Goal: Task Accomplishment & Management: Complete application form

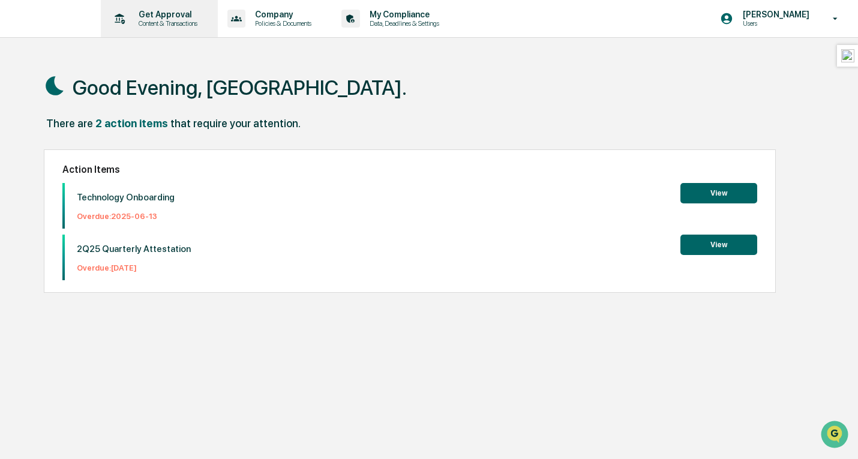
click at [173, 19] on p "Get Approval" at bounding box center [166, 15] width 74 height 10
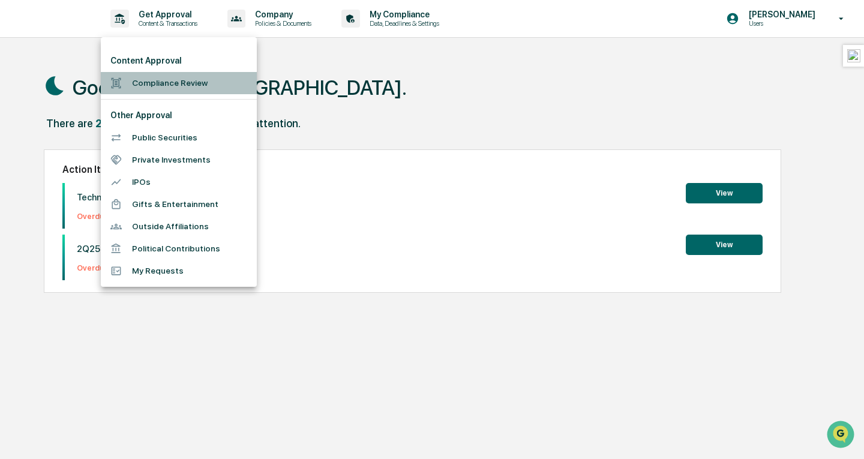
click at [190, 85] on li "Compliance Review" at bounding box center [179, 83] width 156 height 22
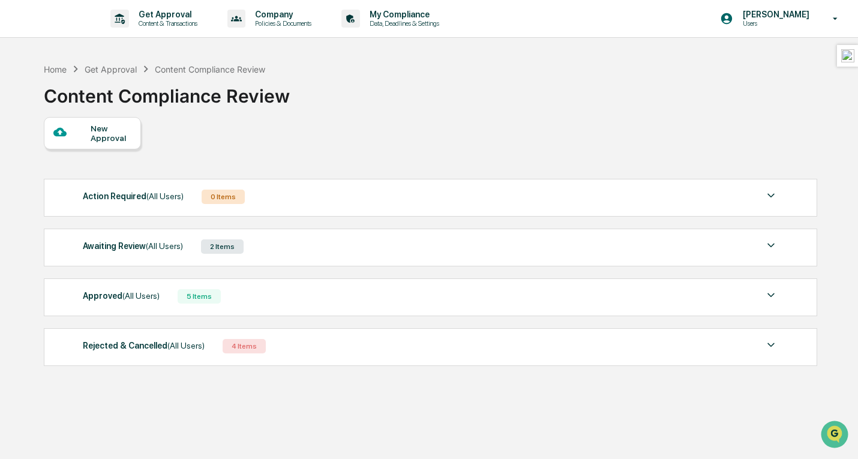
click at [266, 251] on div "Awaiting Review (All Users) 2 Items" at bounding box center [430, 246] width 695 height 17
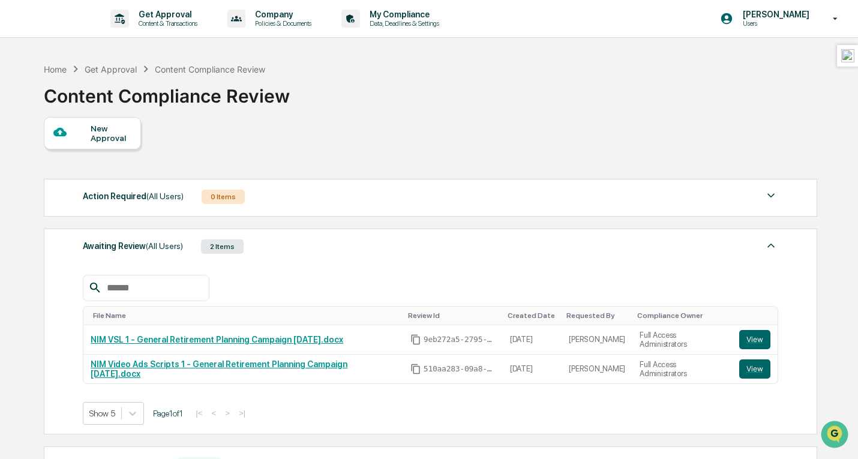
scroll to position [162, 0]
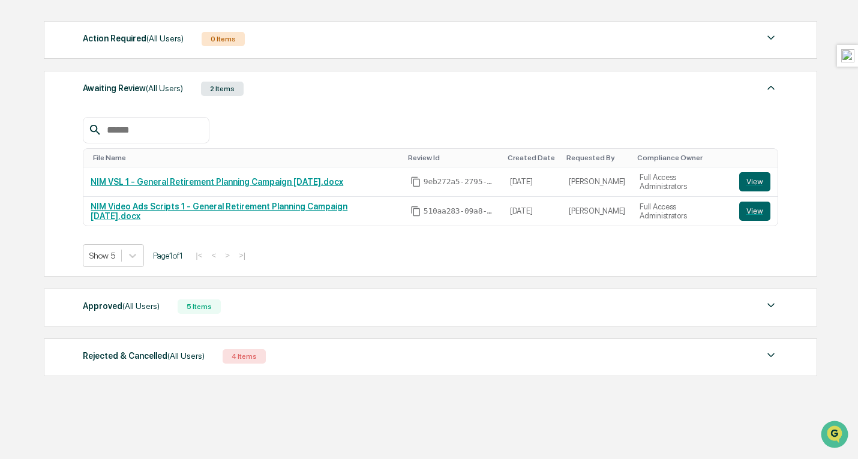
click at [153, 310] on div "Approved (All Users)" at bounding box center [121, 306] width 77 height 16
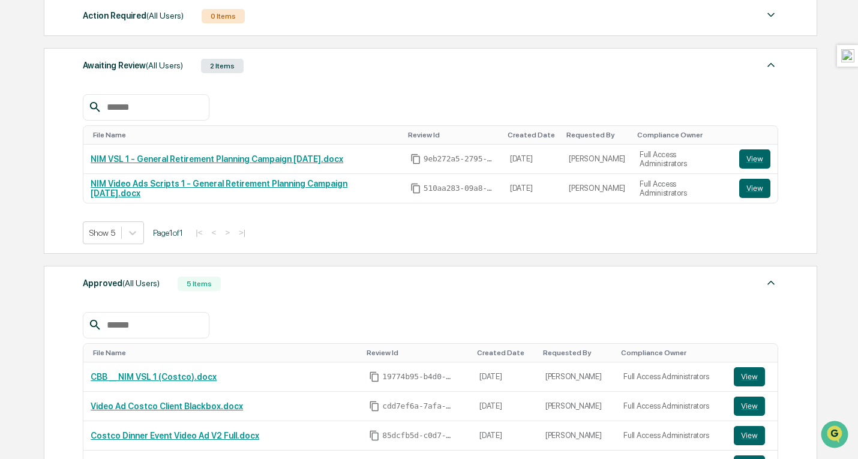
scroll to position [282, 0]
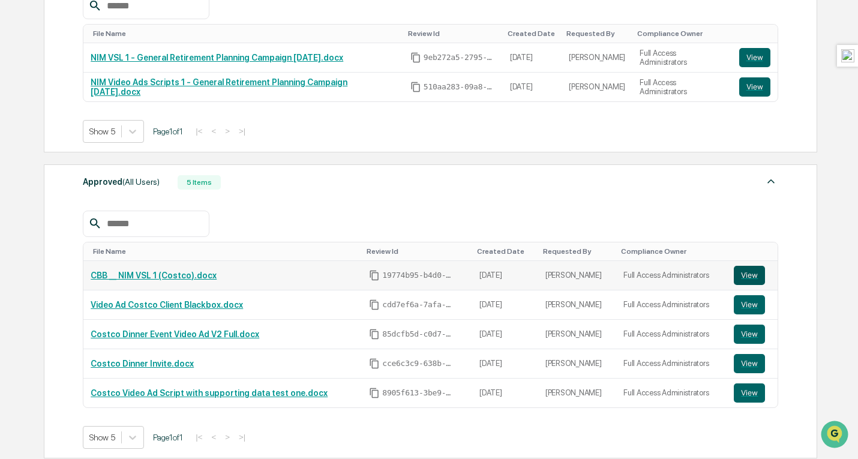
click at [748, 272] on button "View" at bounding box center [749, 275] width 31 height 19
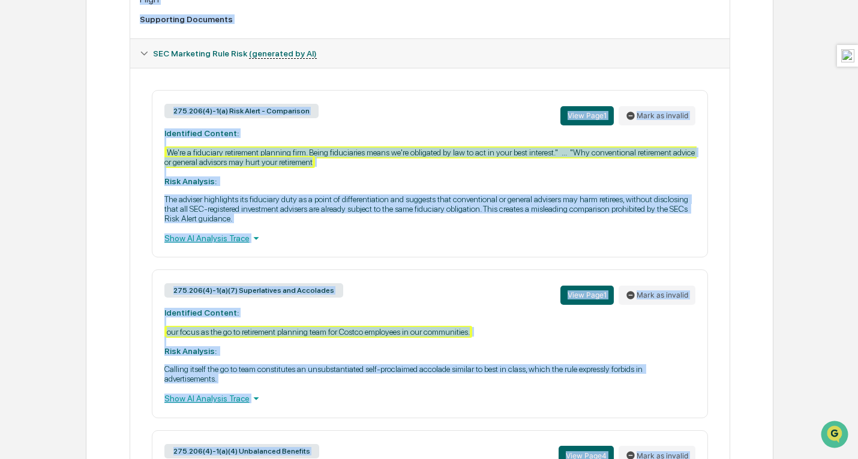
scroll to position [355, 0]
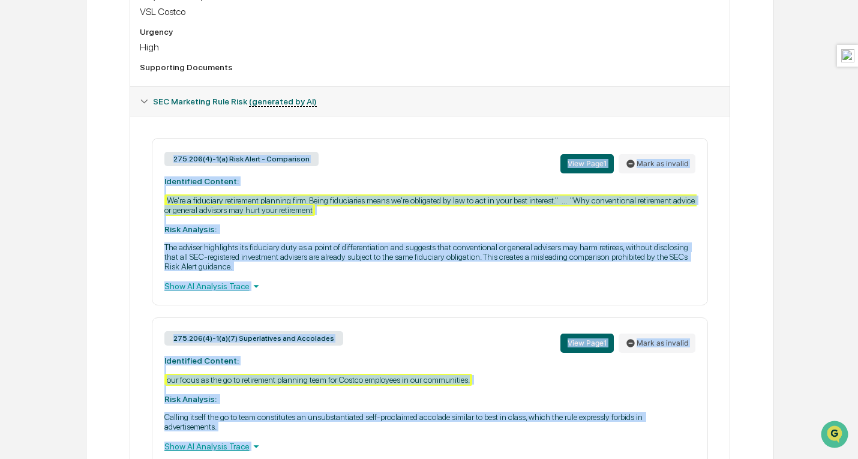
drag, startPoint x: 288, startPoint y: 388, endPoint x: 116, endPoint y: 170, distance: 277.3
click at [116, 170] on div "Review Comments Actions Activity Log Created By: ‎ ‎ GM Gaby Chen Mechem Assign…" at bounding box center [430, 225] width 688 height 927
copy div "275.206(4)-1(a) Risk Alert - Comparison View Page 1 Mark as invalid Identified …"
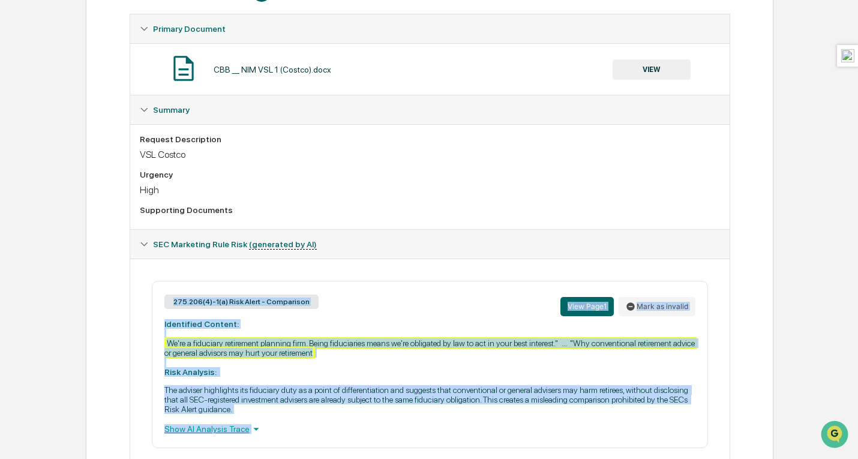
scroll to position [60, 0]
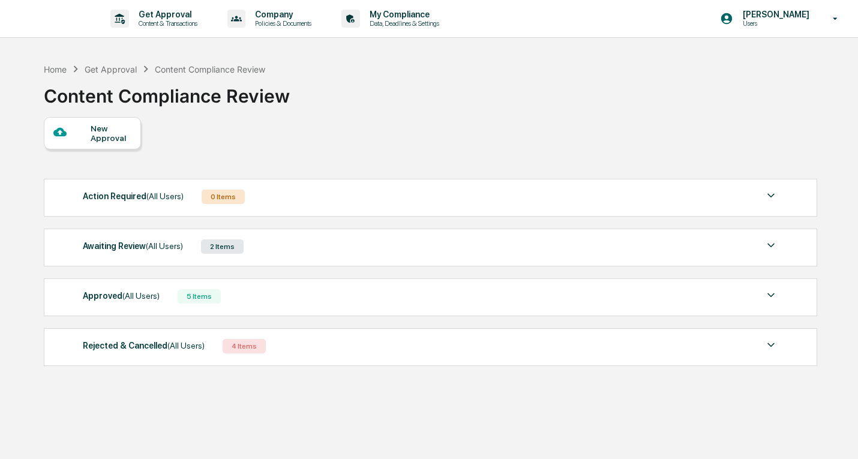
scroll to position [57, 0]
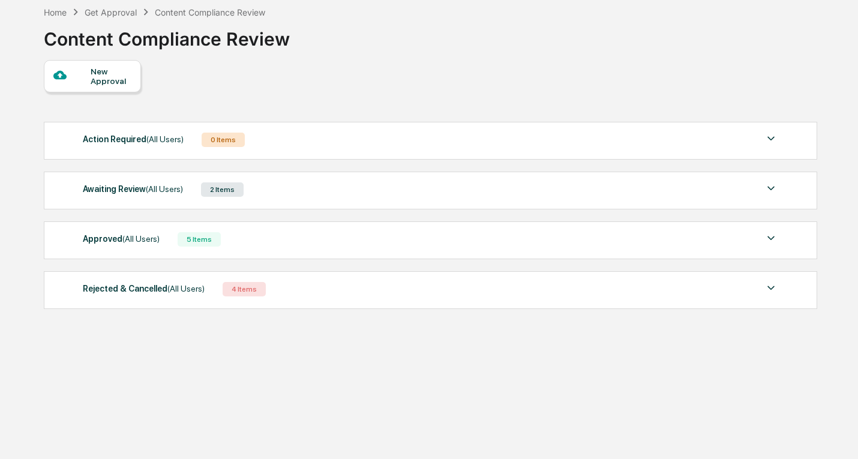
click at [277, 248] on div "Approved (All Users) 5 Items" at bounding box center [430, 239] width 695 height 17
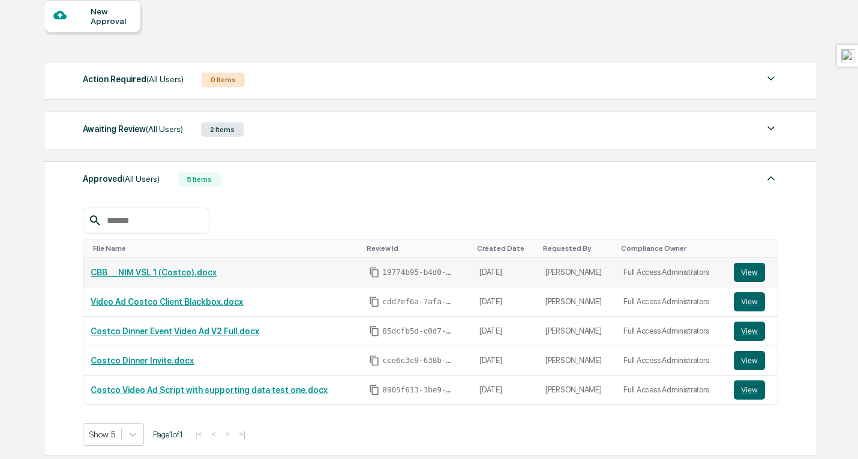
scroll to position [0, 0]
click at [745, 277] on button "View" at bounding box center [749, 272] width 31 height 19
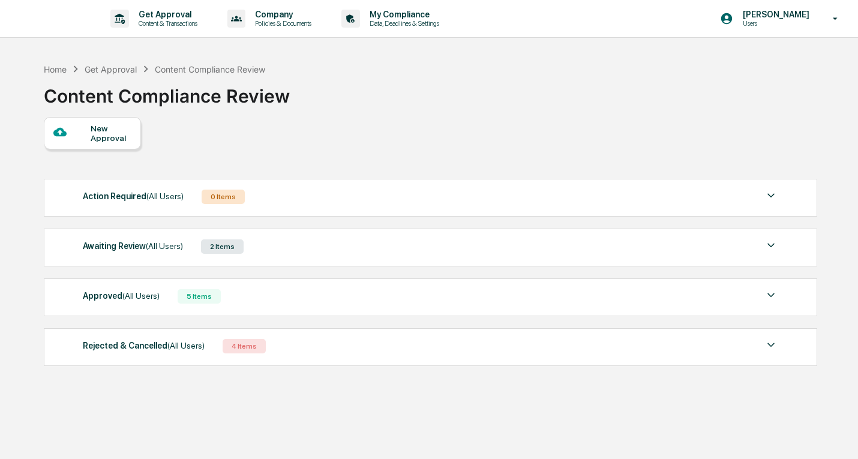
scroll to position [57, 0]
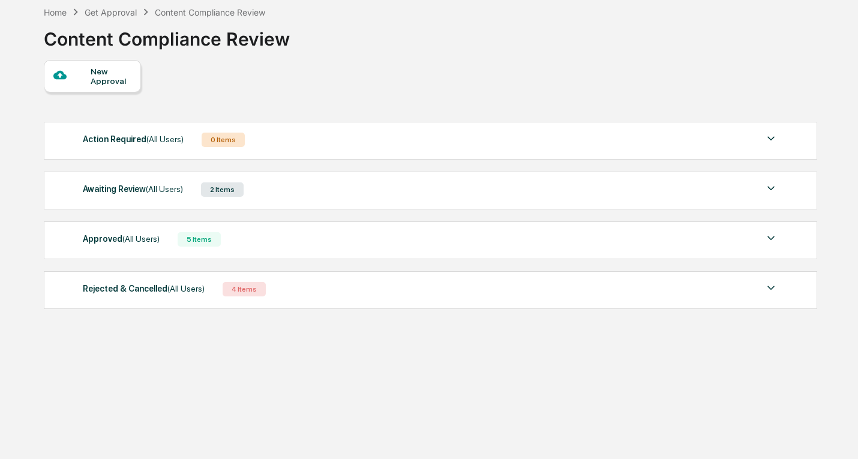
click at [158, 253] on div "Approved (All Users) 5 Items File Name Review Id Created Date Requested By Comp…" at bounding box center [430, 240] width 773 height 38
click at [150, 240] on span "(All Users)" at bounding box center [140, 239] width 37 height 10
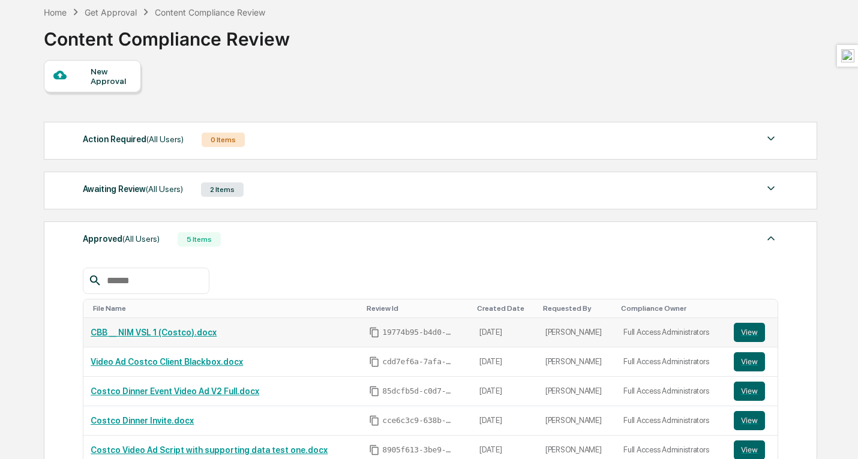
click at [140, 337] on link "CBB __ NIM VSL 1 (Costco).docx" at bounding box center [154, 333] width 126 height 10
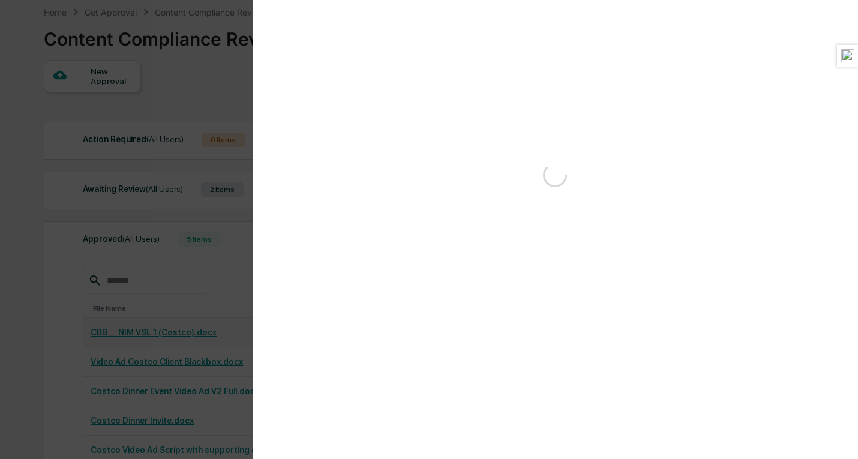
scroll to position [0, 0]
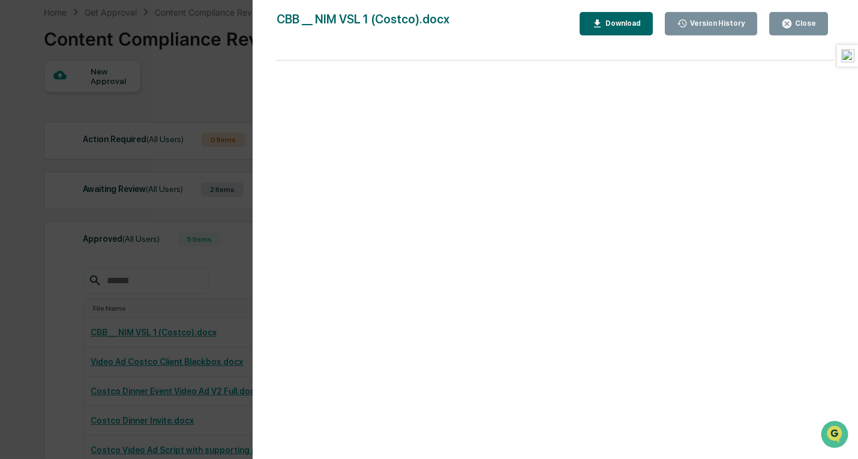
click at [615, 26] on div "Download" at bounding box center [622, 23] width 38 height 8
click at [89, 225] on div "Version History 08/16/2025, 11:05 PM Gaby Chen Mechem CBB __ NIM VSL 1 (Costco)…" at bounding box center [429, 229] width 858 height 459
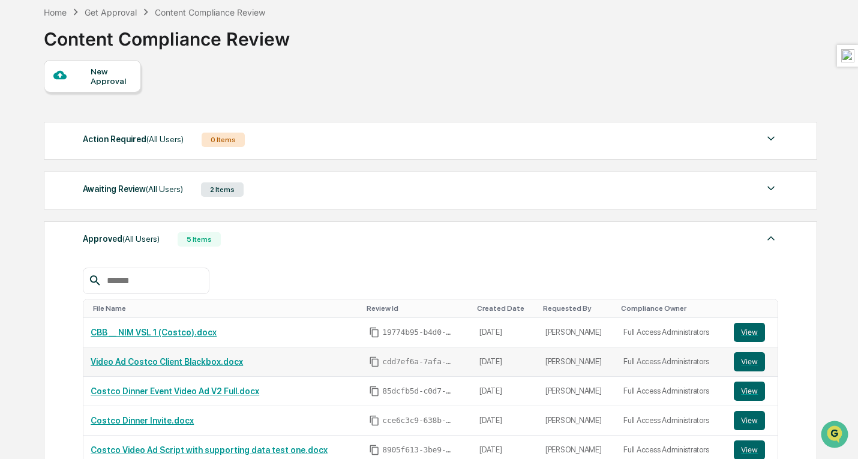
click at [230, 367] on link "Video Ad Costco Client Blackbox.docx" at bounding box center [167, 362] width 152 height 10
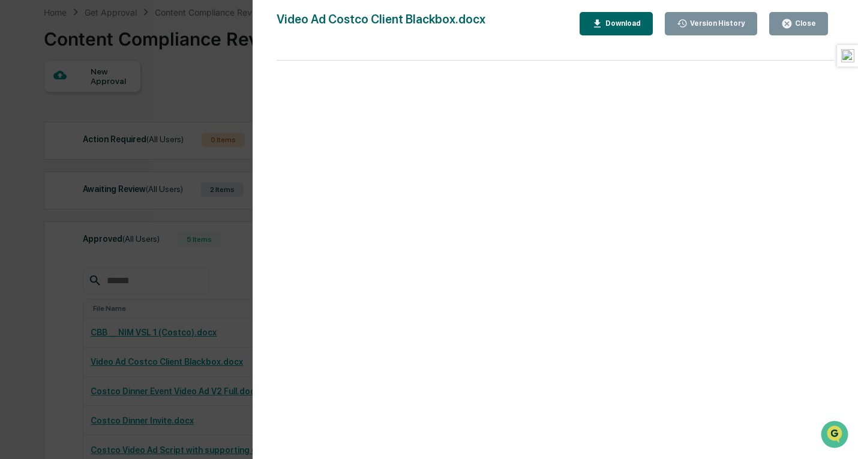
click at [619, 23] on div "Download" at bounding box center [622, 23] width 38 height 8
drag, startPoint x: 220, startPoint y: 250, endPoint x: 241, endPoint y: 263, distance: 24.0
click at [220, 250] on div "Version History 08/16/2025, 04:27 PM Gaby Chen Mechem Video Ad Costco Client Bl…" at bounding box center [429, 229] width 858 height 459
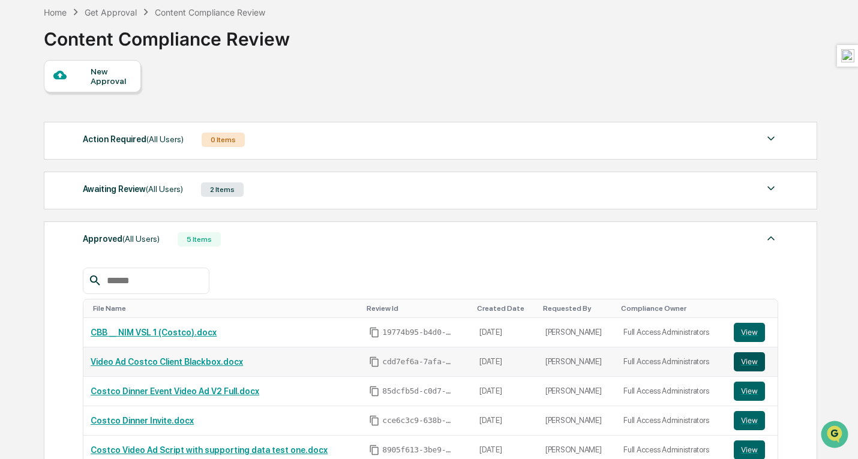
click at [738, 368] on button "View" at bounding box center [749, 361] width 31 height 19
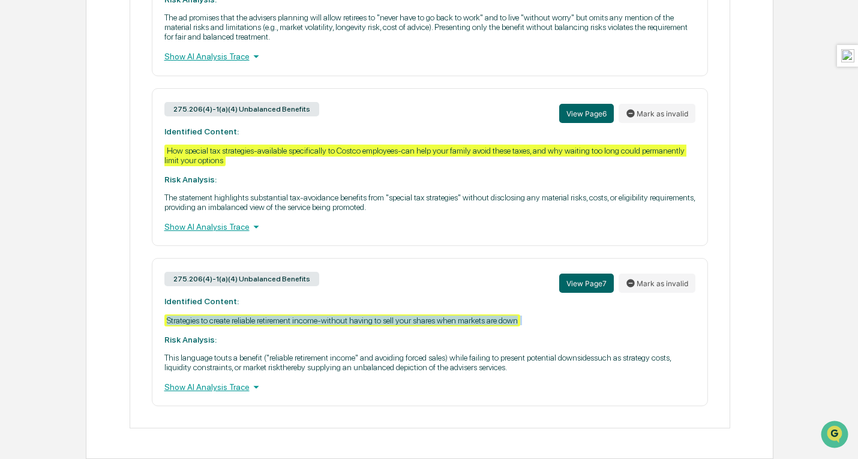
drag, startPoint x: 166, startPoint y: 317, endPoint x: 533, endPoint y: 326, distance: 367.4
click at [532, 326] on div "275.206(4)-1(a)(4) Unbalanced Benefits View Page 7 Mark as invalid Identified C…" at bounding box center [430, 332] width 556 height 148
copy div "Strategies to create reliable retirement income-without having to sell your sha…"
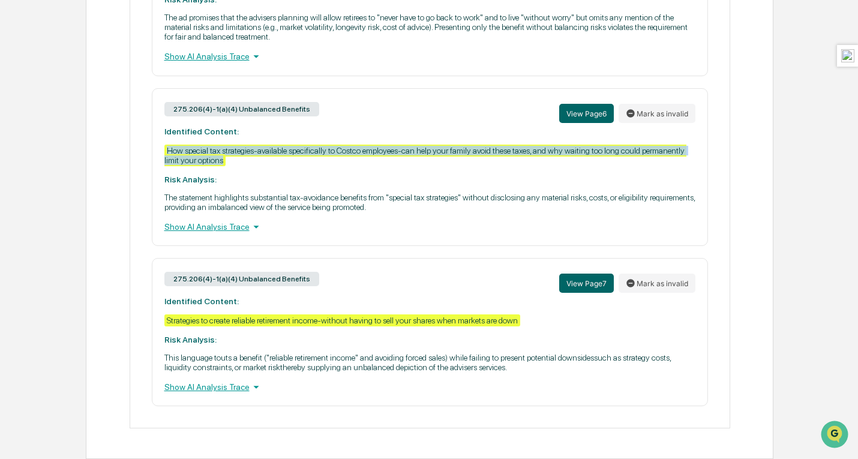
drag, startPoint x: 235, startPoint y: 154, endPoint x: 149, endPoint y: 145, distance: 86.2
click at [150, 143] on div "275.206(4)-1(a)(4) Unbalanced Benefits View Page 2 Mark as invalid Identified C…" at bounding box center [430, 72] width 580 height 668
copy div "How special tax strategies-available specifically to Costco employees-can help …"
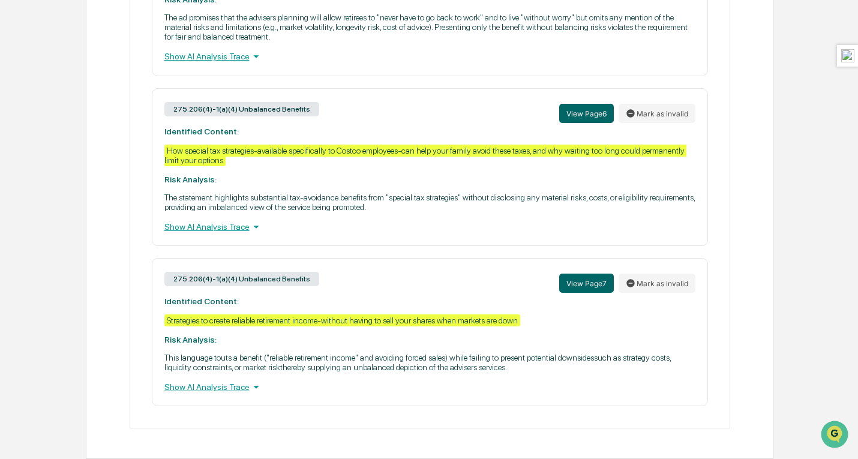
click at [405, 211] on div "275.206(4)-1(a)(4) Unbalanced Benefits View Page 6 Mark as invalid Identified C…" at bounding box center [430, 167] width 556 height 158
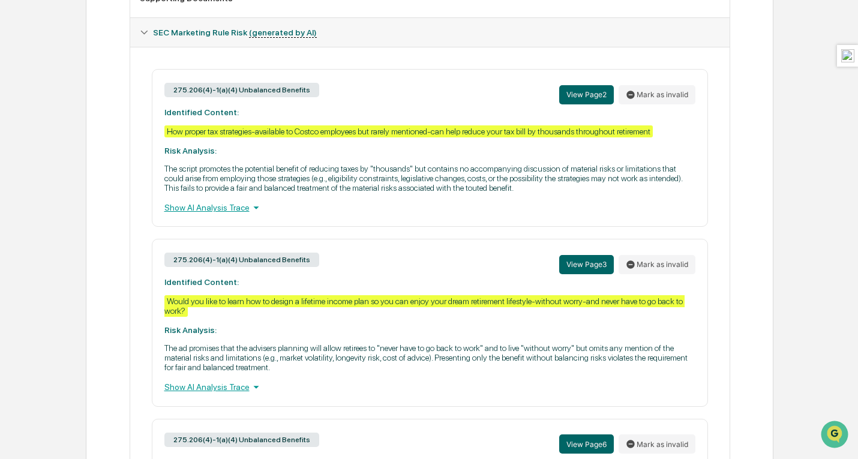
scroll to position [417, 0]
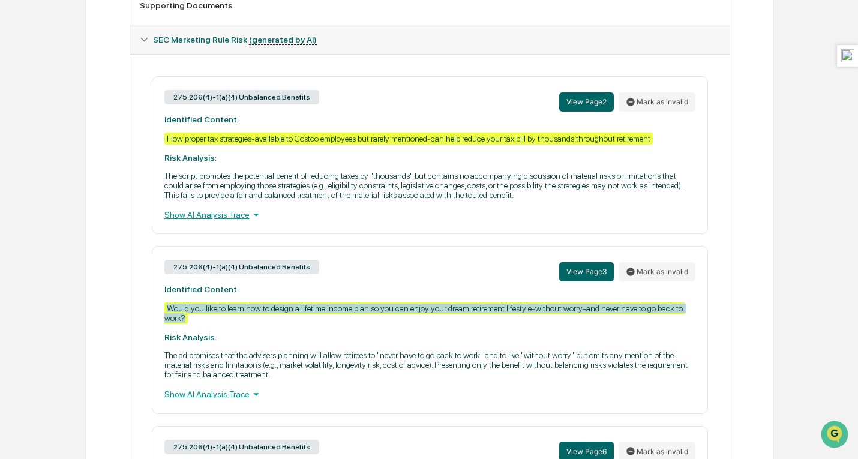
drag, startPoint x: 201, startPoint y: 327, endPoint x: 152, endPoint y: 318, distance: 49.4
click at [144, 318] on div "275.206(4)-1(a)(4) Unbalanced Benefits View Page 2 Mark as invalid Identified C…" at bounding box center [430, 410] width 580 height 668
copy div "Would you like to learn how to design a lifetime income plan so you can enjoy y…"
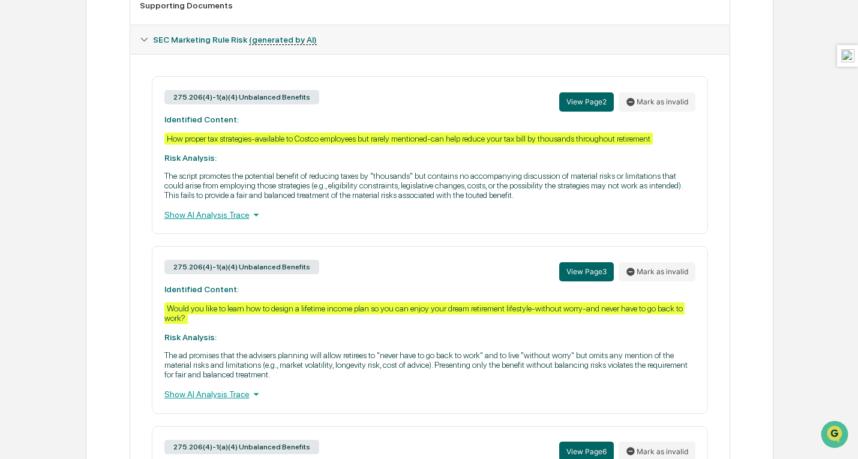
click at [291, 185] on p "The script promotes the potential benefit of reducing taxes by "thousands" but …" at bounding box center [429, 185] width 531 height 29
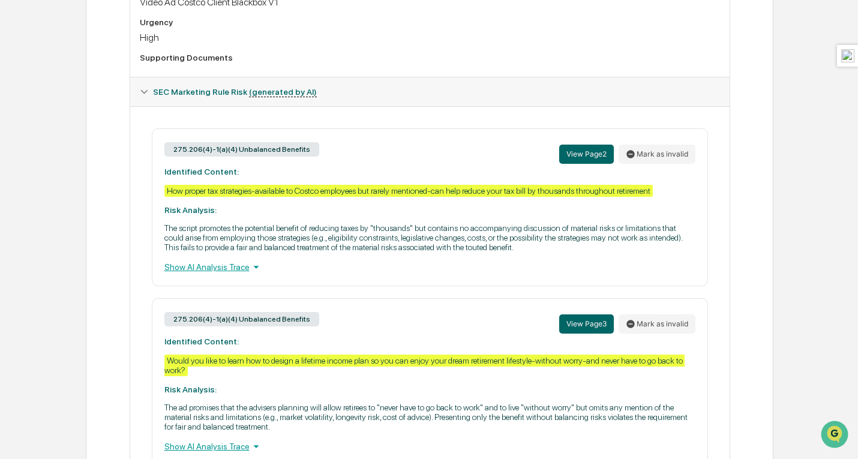
scroll to position [420, 0]
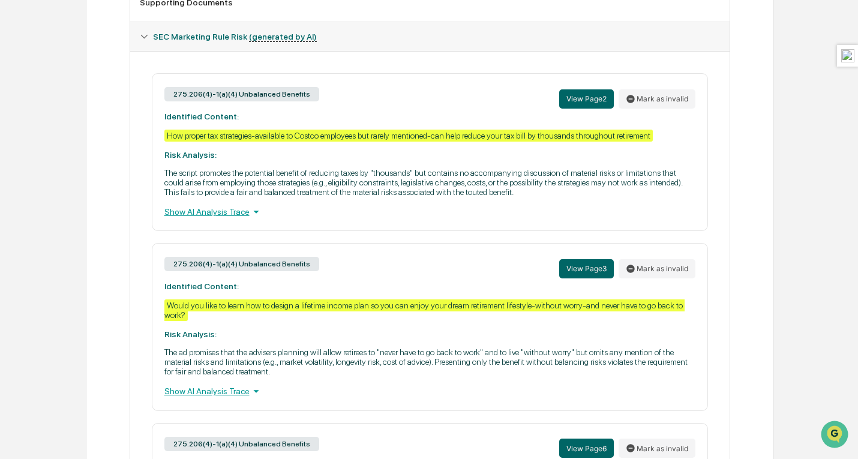
click at [200, 146] on div "275.206(4)-1(a)(4) Unbalanced Benefits View Page 2 Mark as invalid Identified C…" at bounding box center [430, 152] width 556 height 158
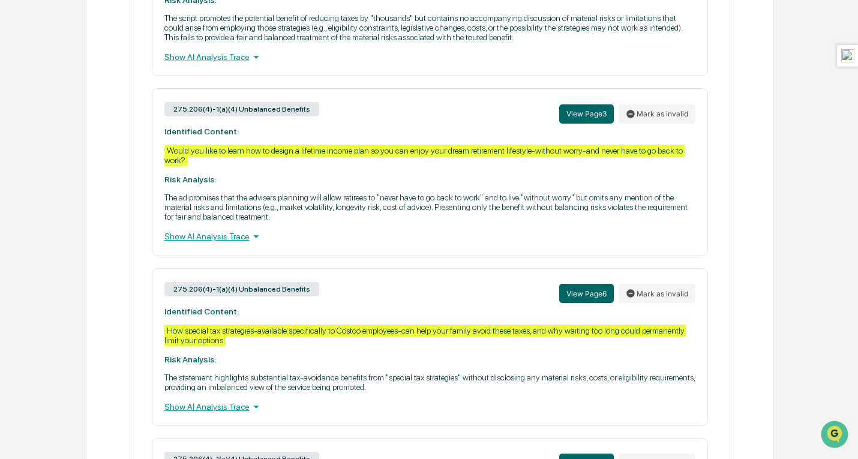
scroll to position [600, 0]
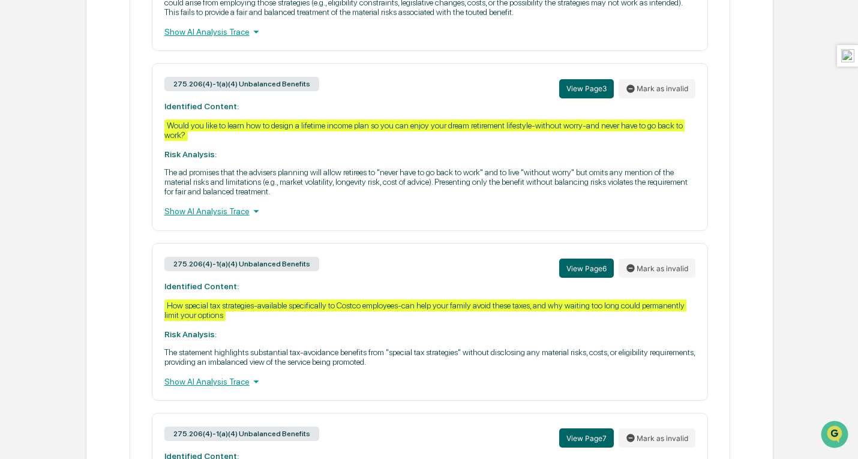
click at [277, 135] on div "Would you like to learn how to design a lifetime income plan so you can enjoy y…" at bounding box center [424, 130] width 520 height 22
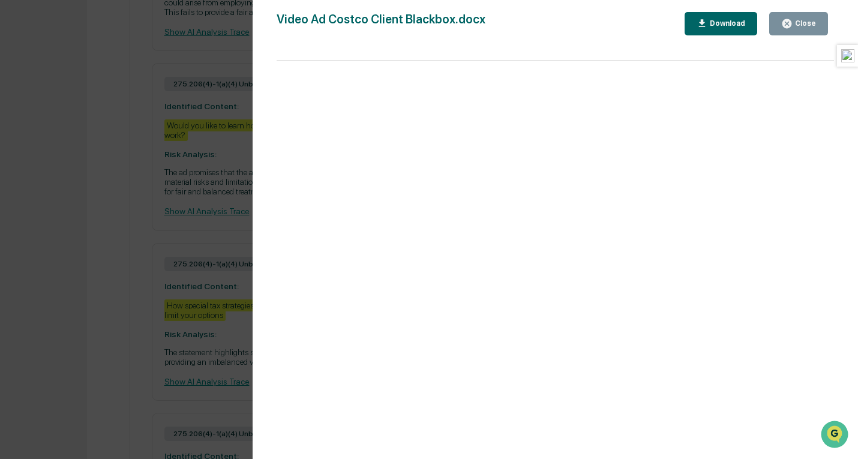
click at [140, 179] on div "Version History 08/16/2025, 04:27 PM Gaby Chen Mechem Video Ad Costco Client Bl…" at bounding box center [429, 229] width 858 height 459
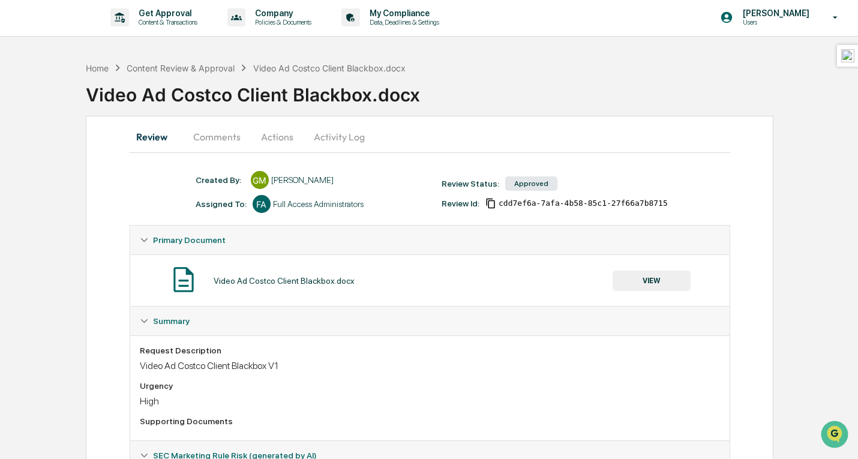
scroll to position [0, 0]
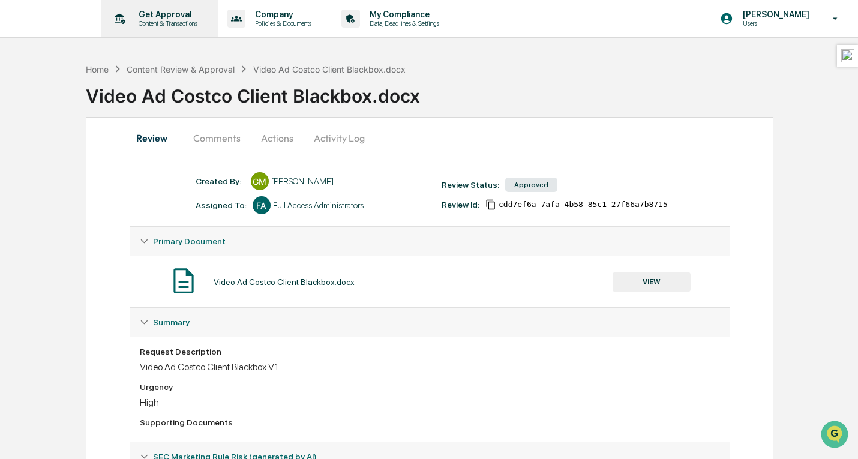
click at [157, 17] on p "Get Approval" at bounding box center [166, 15] width 74 height 10
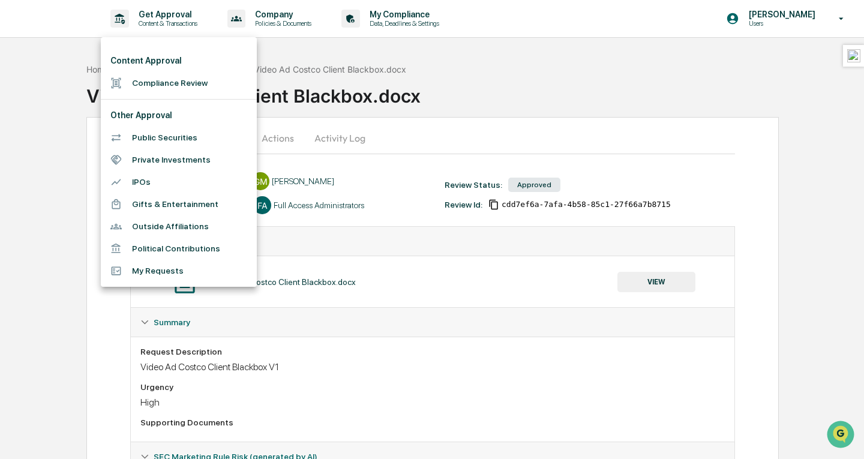
click at [156, 79] on li "Compliance Review" at bounding box center [179, 83] width 156 height 22
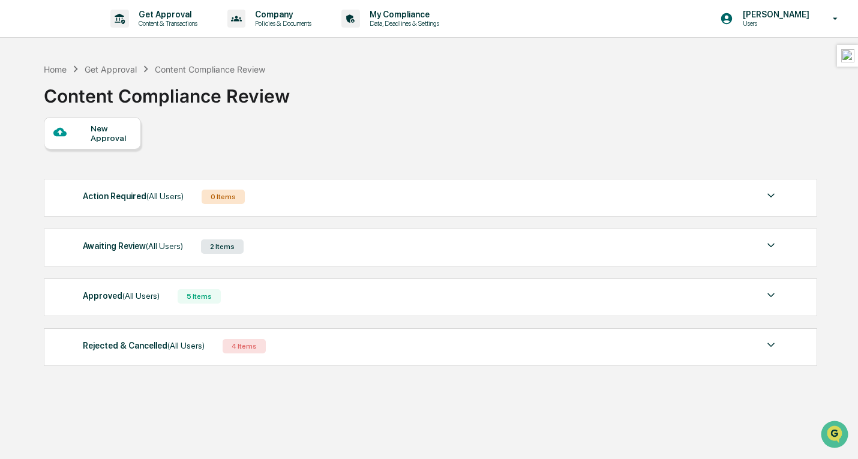
click at [128, 132] on div "New Approval" at bounding box center [111, 133] width 40 height 19
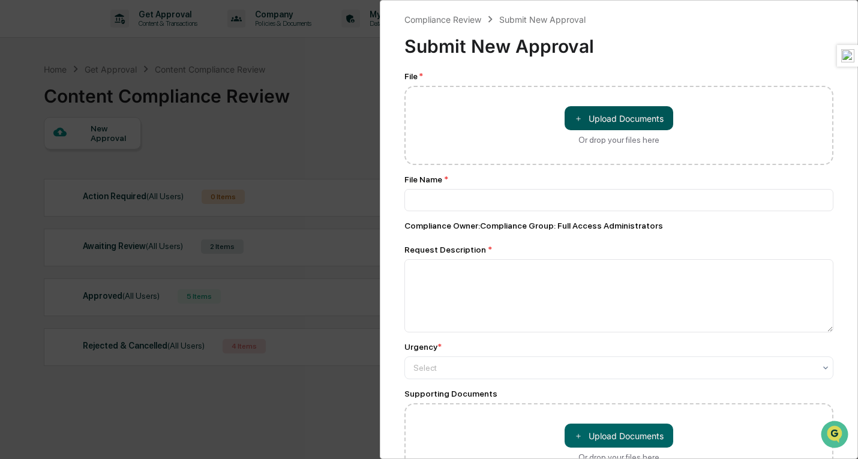
click at [586, 125] on button "＋ Upload Documents" at bounding box center [619, 118] width 109 height 24
type input "**********"
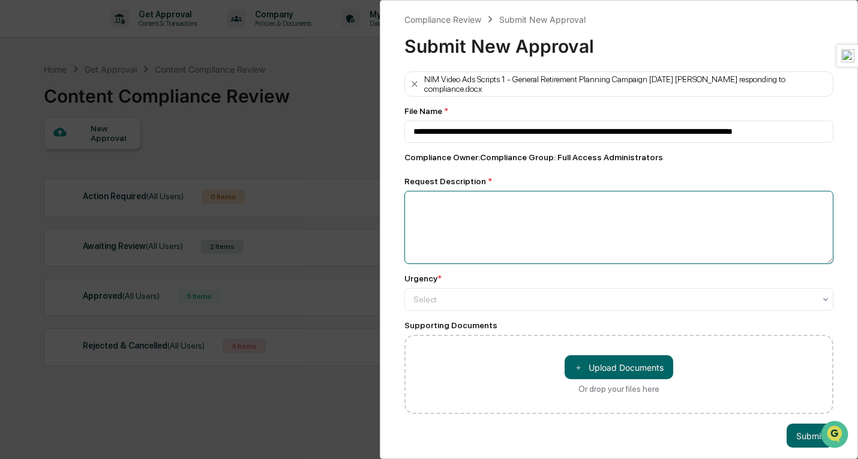
click at [514, 231] on textarea at bounding box center [618, 227] width 429 height 73
type textarea "**********"
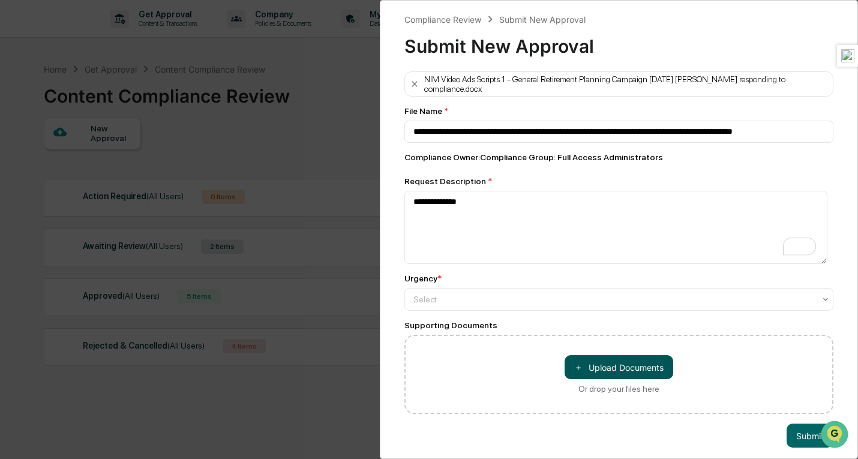
click at [589, 374] on button "＋ Upload Documents" at bounding box center [619, 367] width 109 height 24
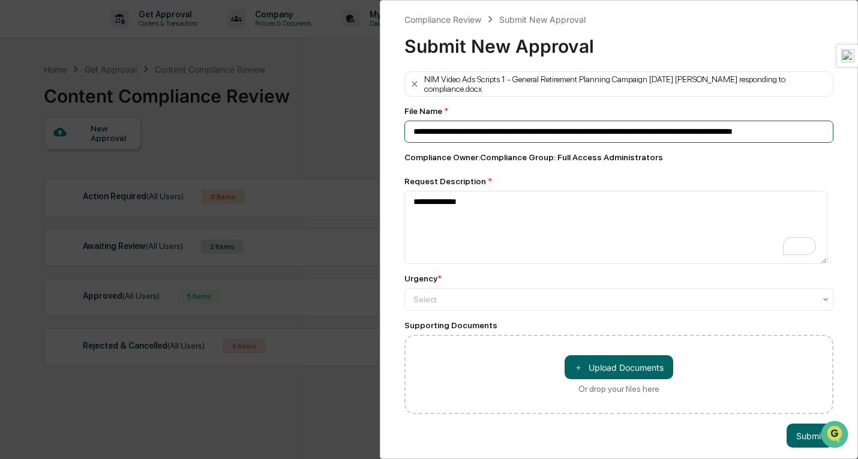
scroll to position [0, 16]
drag, startPoint x: 776, startPoint y: 133, endPoint x: 842, endPoint y: 128, distance: 66.2
click at [842, 128] on div "**********" at bounding box center [619, 229] width 478 height 459
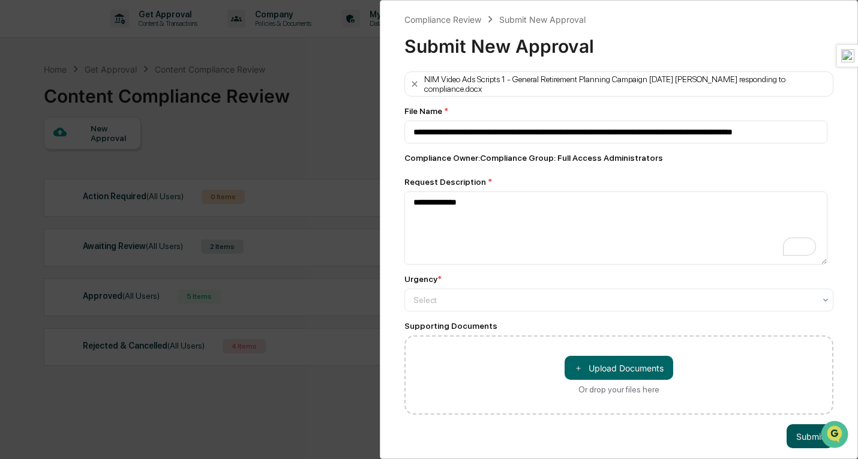
click at [805, 438] on button "Submit" at bounding box center [810, 436] width 47 height 24
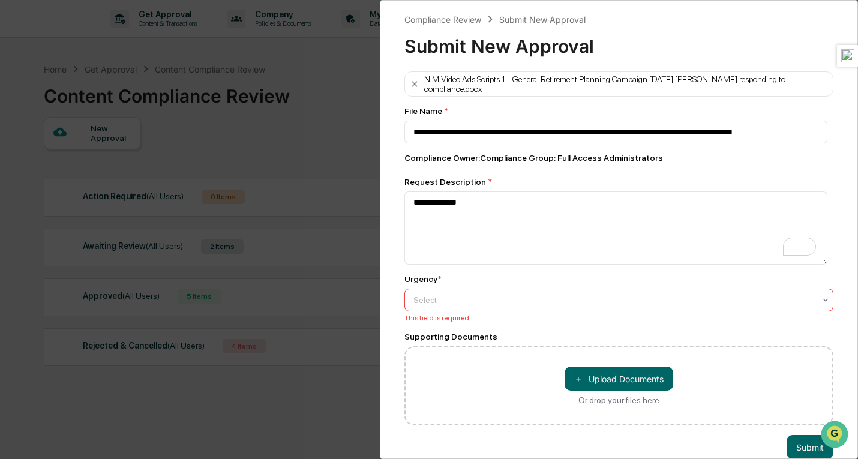
click at [501, 302] on div at bounding box center [613, 300] width 401 height 12
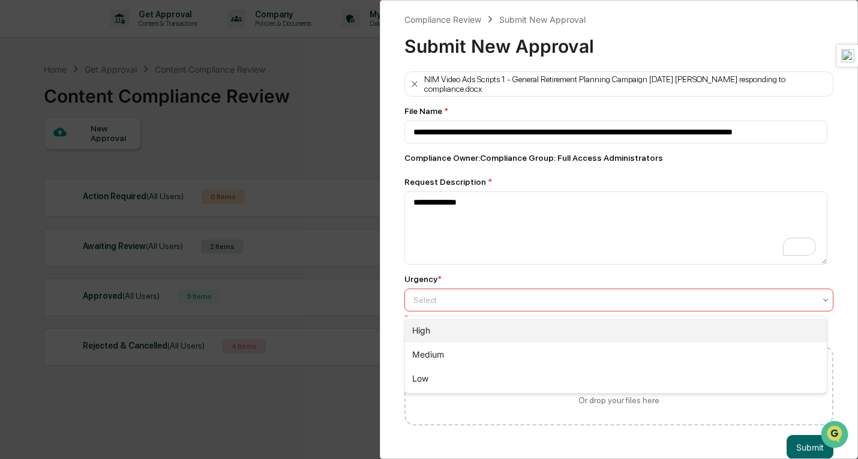
drag, startPoint x: 494, startPoint y: 328, endPoint x: 551, endPoint y: 355, distance: 62.8
click at [493, 329] on div "High" at bounding box center [616, 331] width 422 height 24
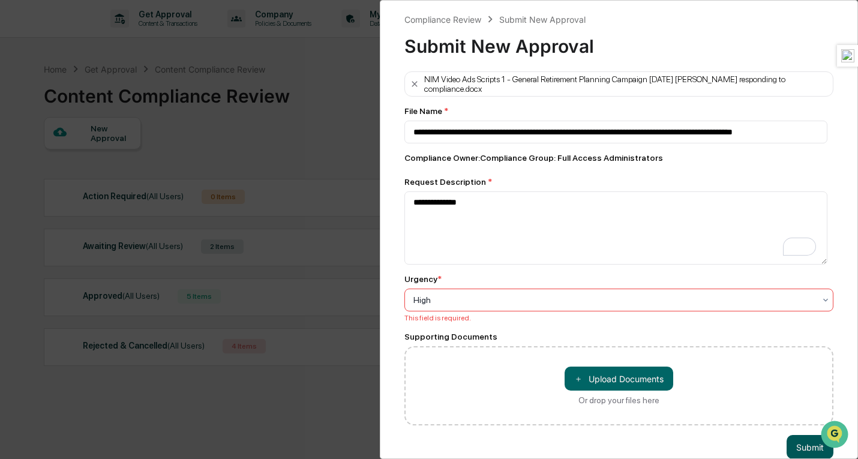
click at [801, 446] on button "Submit" at bounding box center [810, 447] width 47 height 24
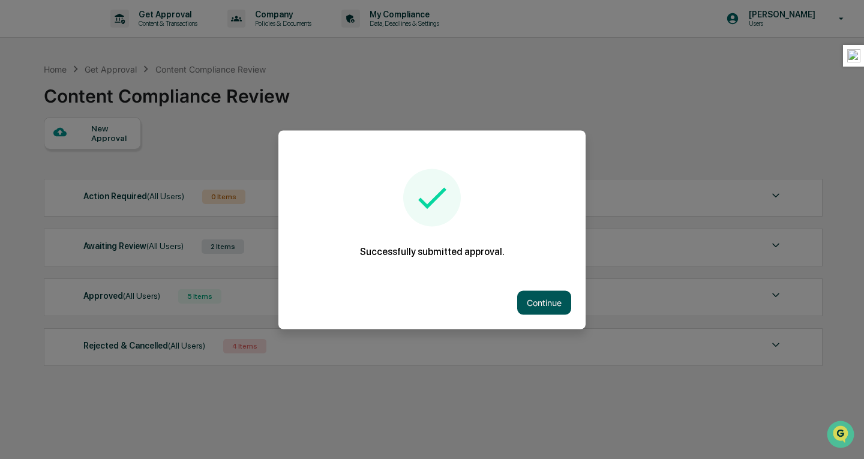
click at [556, 301] on button "Continue" at bounding box center [544, 302] width 54 height 24
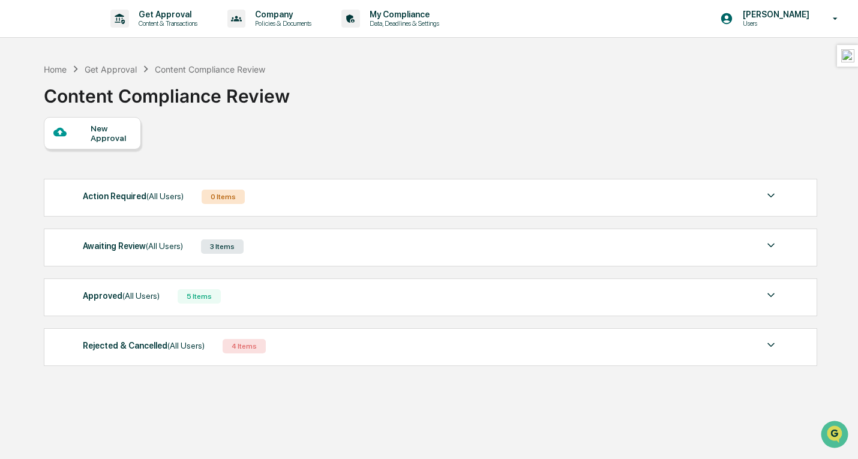
click at [95, 128] on div "New Approval" at bounding box center [111, 133] width 40 height 19
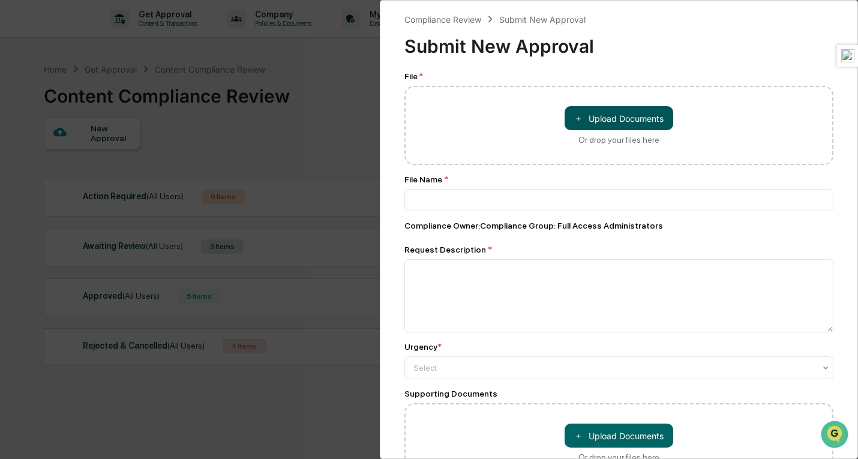
click at [619, 117] on button "＋ Upload Documents" at bounding box center [619, 118] width 109 height 24
type input "**********"
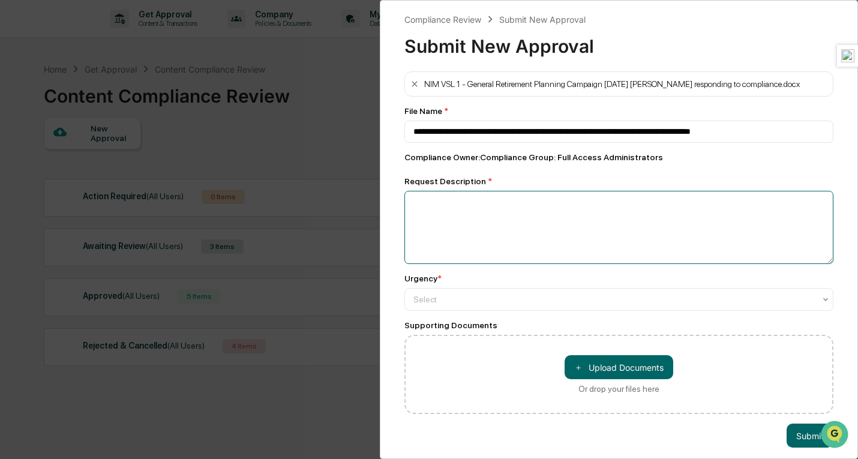
click at [512, 209] on textarea at bounding box center [618, 227] width 429 height 73
type textarea "**********"
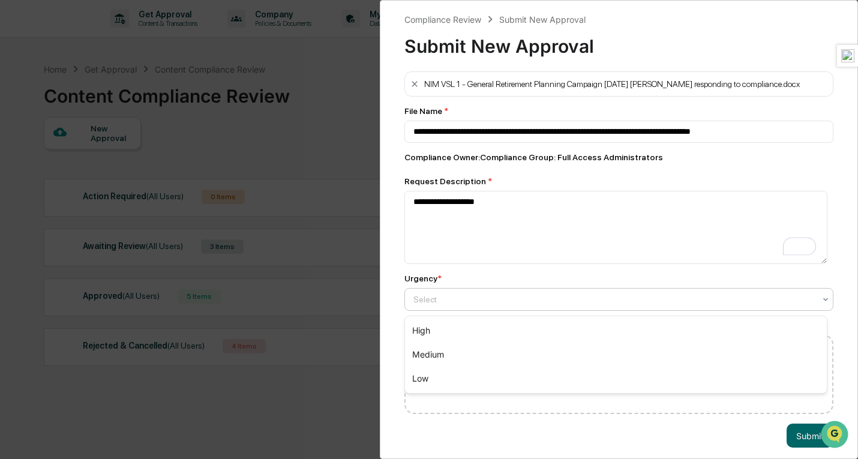
drag, startPoint x: 583, startPoint y: 298, endPoint x: 572, endPoint y: 320, distance: 24.4
click at [582, 300] on div at bounding box center [613, 299] width 401 height 12
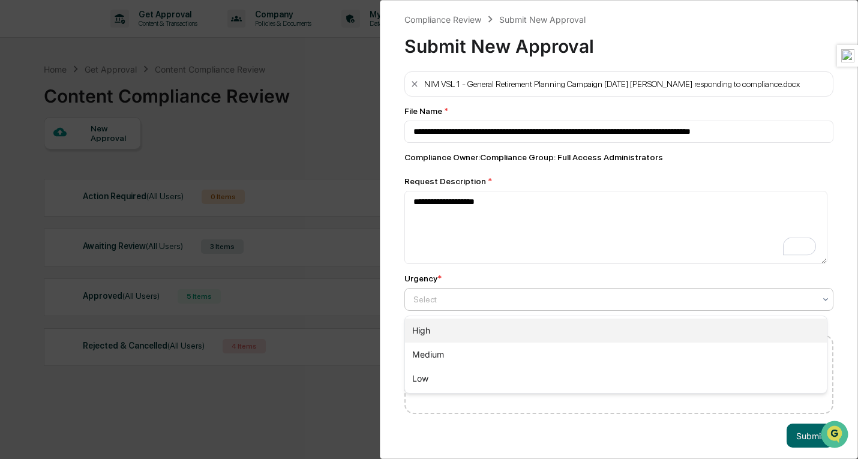
drag, startPoint x: 566, startPoint y: 335, endPoint x: 599, endPoint y: 346, distance: 34.7
click at [566, 334] on div "High" at bounding box center [616, 331] width 422 height 24
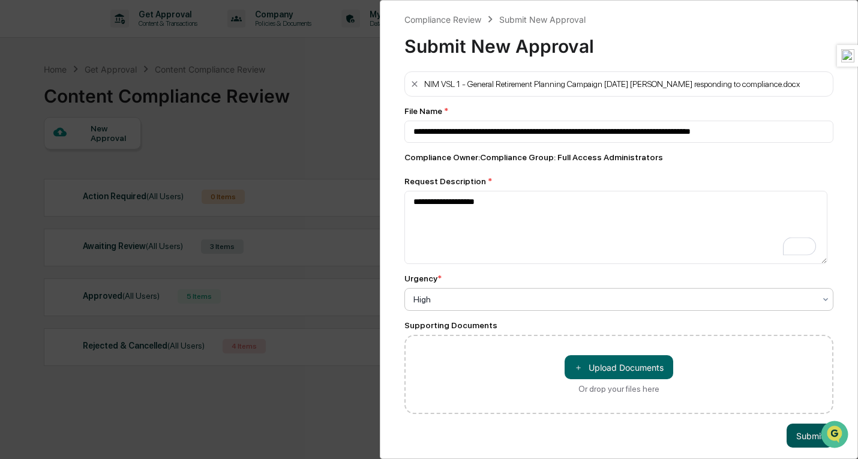
click at [804, 442] on button "Submit" at bounding box center [810, 436] width 47 height 24
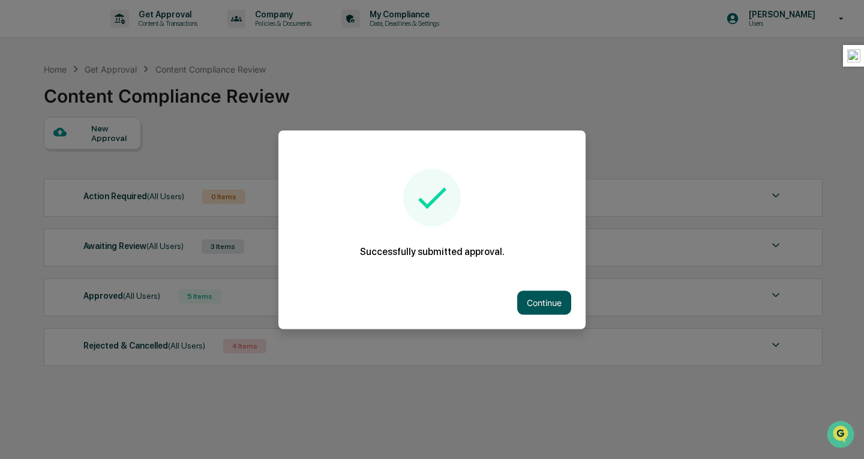
click at [548, 300] on button "Continue" at bounding box center [544, 302] width 54 height 24
